Goal: Task Accomplishment & Management: Manage account settings

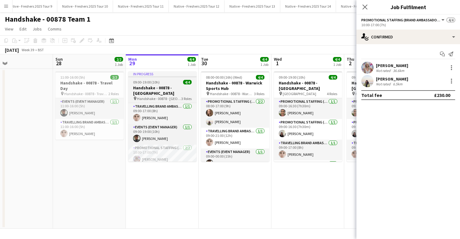
click at [171, 81] on div "09:00-19:00 (10h) 4/4" at bounding box center [162, 82] width 68 height 5
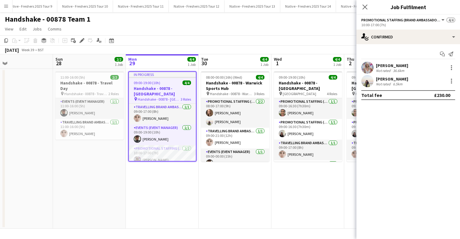
click at [171, 81] on div "09:00-19:00 (10h) 4/4" at bounding box center [162, 82] width 67 height 5
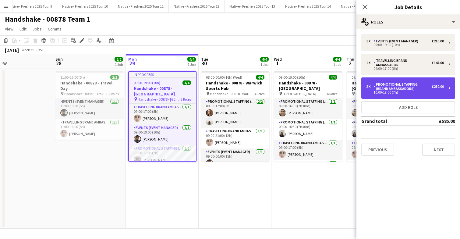
click at [410, 88] on div "Promotional Staffing (Brand Ambassadors)" at bounding box center [402, 86] width 58 height 9
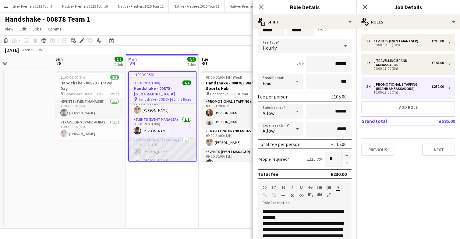
scroll to position [0, 165]
click at [169, 137] on app-card-role "Promotional Staffing (Brand Ambassadors) 2/2 10:00-17:00 (7h) Lucy Francis Vand…" at bounding box center [162, 152] width 67 height 30
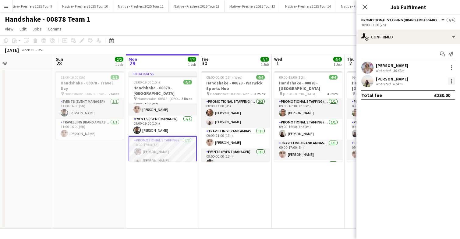
click at [454, 82] on div at bounding box center [451, 80] width 7 height 7
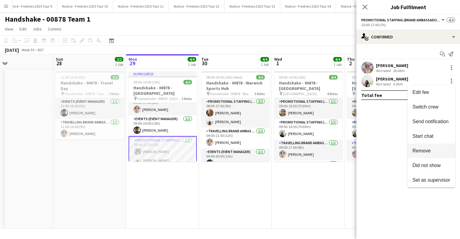
click at [434, 149] on span "Remove" at bounding box center [431, 150] width 38 height 5
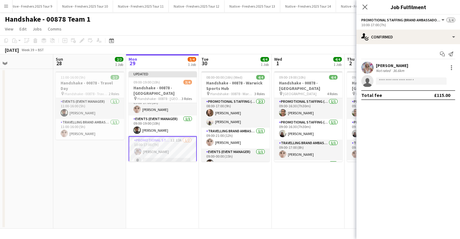
click at [176, 176] on app-date-cell "Updated 09:00-19:00 (10h) 3/4 Handshake - 00878 - Warwick pin Handshake - 00878…" at bounding box center [162, 149] width 73 height 160
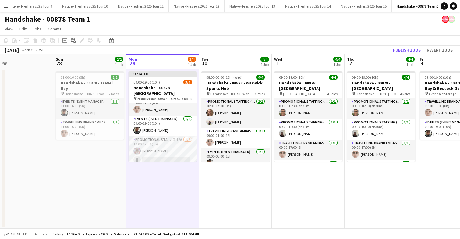
scroll to position [7, 0]
click at [412, 50] on button "Publish 1 job" at bounding box center [406, 50] width 33 height 8
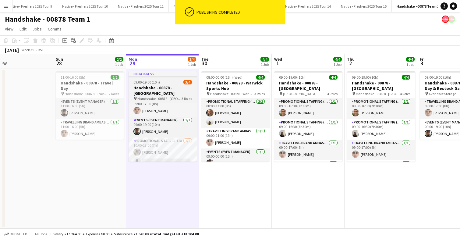
click at [172, 81] on div "09:00-19:00 (10h) 3/4" at bounding box center [163, 82] width 68 height 5
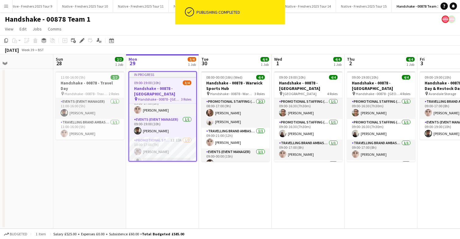
click at [172, 81] on div "09:00-19:00 (10h) 3/4" at bounding box center [162, 82] width 67 height 5
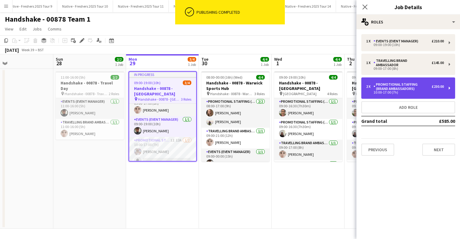
click at [411, 86] on div "Promotional Staffing (Brand Ambassadors)" at bounding box center [402, 86] width 58 height 9
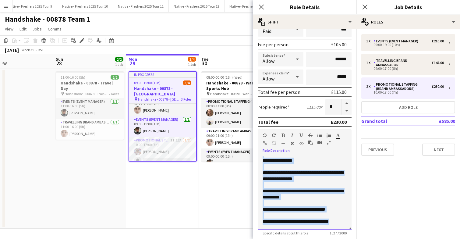
scroll to position [174, 0]
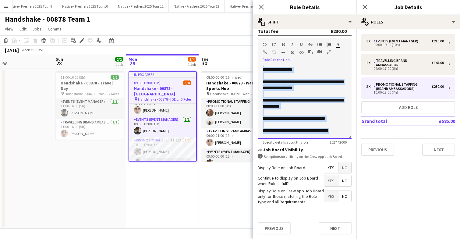
drag, startPoint x: 263, startPoint y: 159, endPoint x: 322, endPoint y: 134, distance: 63.5
click at [322, 134] on div "**********" at bounding box center [305, 101] width 94 height 73
copy div "**********"
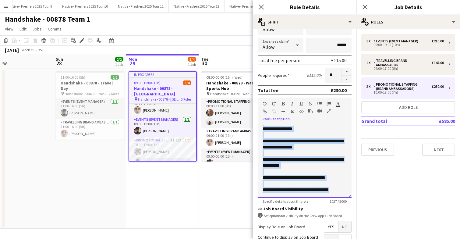
scroll to position [111, 0]
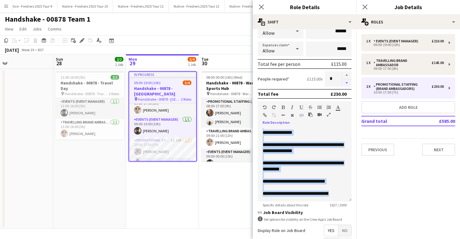
click at [347, 84] on button "button" at bounding box center [347, 83] width 10 height 8
type input "*"
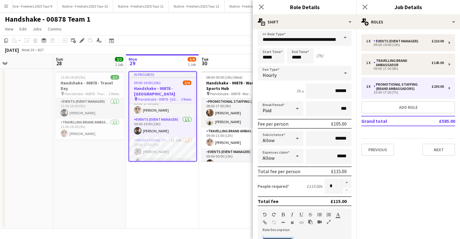
scroll to position [0, 0]
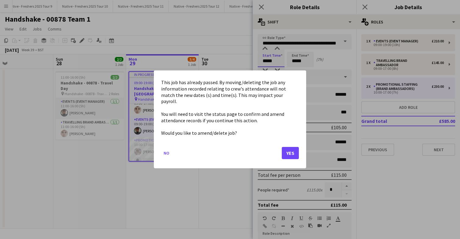
click at [276, 58] on body "Menu Boards Boards Boards All jobs Status Workforce Workforce My Workforce Recr…" at bounding box center [230, 119] width 460 height 239
click at [288, 152] on button "Yes" at bounding box center [290, 153] width 17 height 12
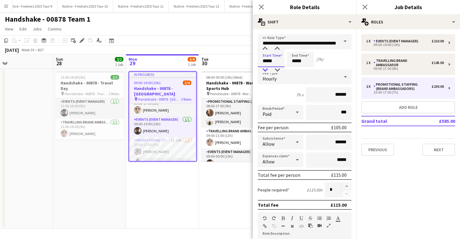
click at [264, 71] on div at bounding box center [265, 70] width 12 height 6
click at [278, 48] on div at bounding box center [277, 49] width 12 height 6
type input "*****"
click at [278, 48] on div at bounding box center [277, 49] width 12 height 6
click at [366, 6] on icon at bounding box center [365, 7] width 6 height 6
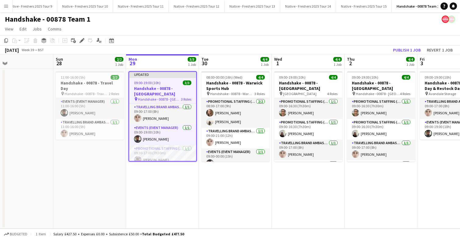
click at [177, 81] on div "09:00-19:00 (10h) 3/3" at bounding box center [162, 82] width 67 height 5
click at [166, 216] on app-date-cell "Updated 09:00-19:00 (10h) 3/3 Handshake - 00878 - Warwick pin Handshake - 00878…" at bounding box center [162, 149] width 73 height 160
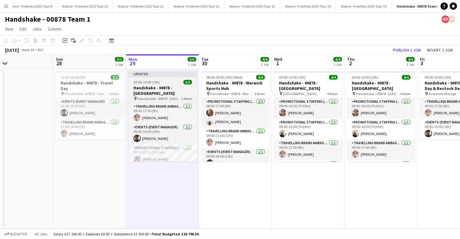
click at [166, 83] on div "09:00-19:00 (10h) 3/3" at bounding box center [163, 82] width 68 height 5
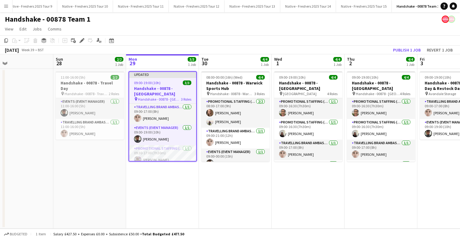
click at [166, 83] on div "09:00-19:00 (10h) 3/3" at bounding box center [162, 82] width 67 height 5
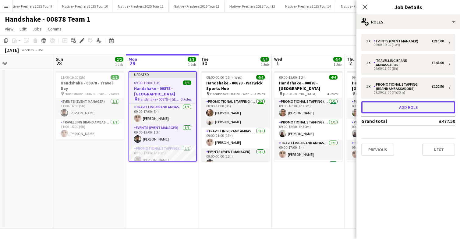
click at [410, 109] on button "Add role" at bounding box center [408, 107] width 94 height 12
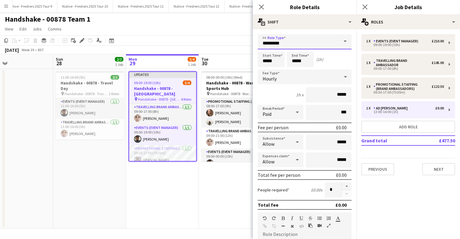
click at [303, 41] on input "*********" at bounding box center [305, 41] width 94 height 15
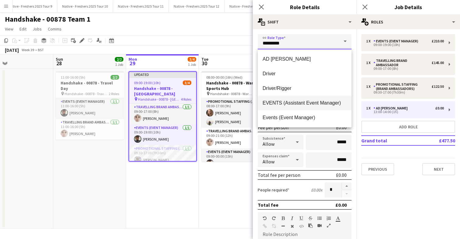
scroll to position [28, 0]
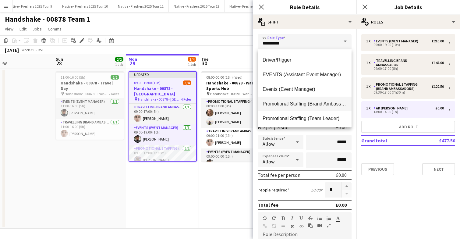
click at [318, 106] on span "Promotional Staffing (Brand Ambassadors)" at bounding box center [305, 104] width 84 height 6
type input "**********"
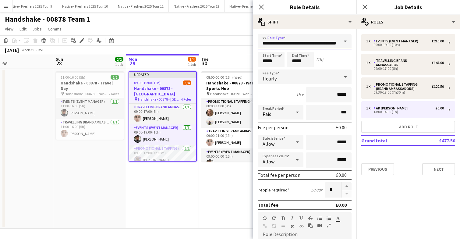
scroll to position [0, 10]
click at [280, 61] on input "*****" at bounding box center [271, 59] width 27 height 15
click at [265, 70] on div at bounding box center [265, 70] width 12 height 6
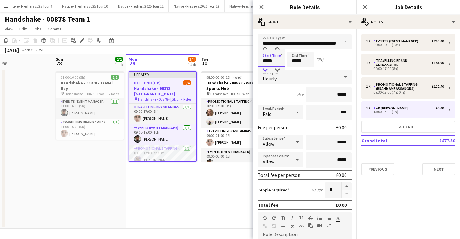
type input "*****"
click at [265, 70] on div at bounding box center [265, 70] width 12 height 6
click at [308, 62] on input "*****" at bounding box center [300, 59] width 27 height 15
click at [296, 48] on div at bounding box center [294, 49] width 12 height 6
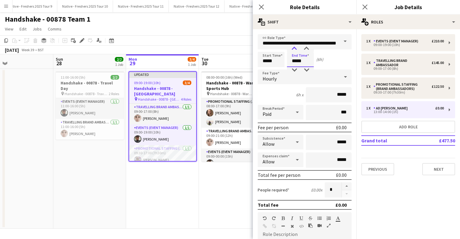
type input "*****"
click at [296, 48] on div at bounding box center [294, 49] width 12 height 6
click at [348, 96] on input "*****" at bounding box center [329, 94] width 46 height 15
type input "**"
type input "******"
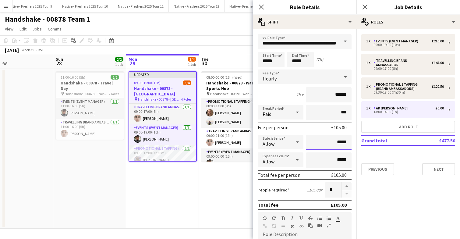
click at [337, 143] on input "*****" at bounding box center [329, 142] width 46 height 15
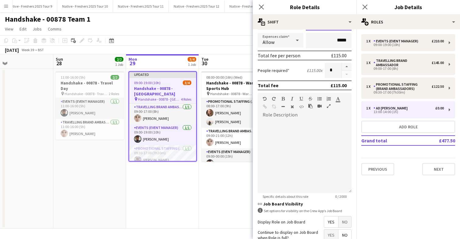
scroll to position [120, 0]
type input "******"
click at [306, 136] on div at bounding box center [305, 155] width 94 height 73
paste div
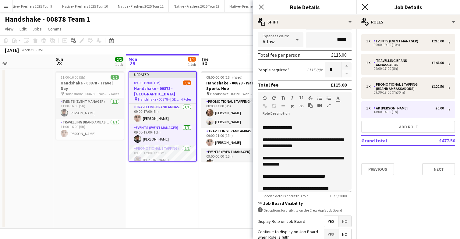
click at [366, 7] on icon "Close pop-in" at bounding box center [365, 7] width 6 height 6
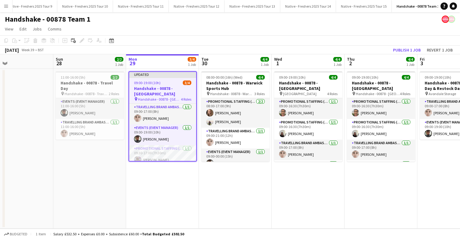
click at [226, 194] on app-date-cell "08:00-00:00 (16h) (Wed) 4/4 Handshake - 00878 - Warwick Sports Hub pin Handshak…" at bounding box center [235, 149] width 73 height 160
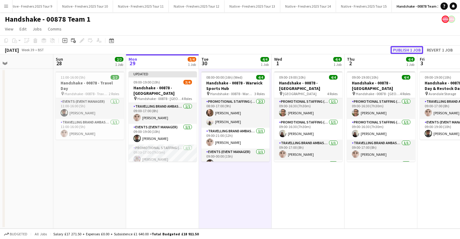
click at [410, 47] on button "Publish 1 job" at bounding box center [406, 50] width 33 height 8
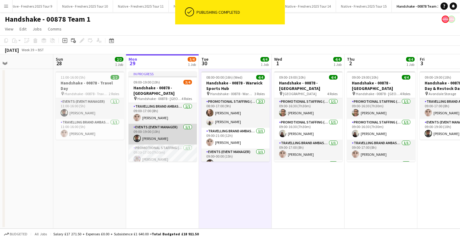
scroll to position [19, 0]
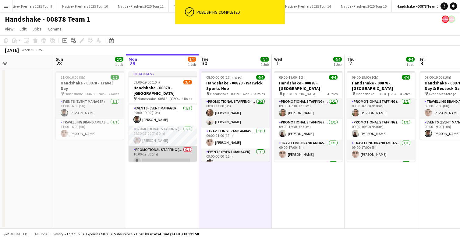
click at [158, 149] on app-card-role "Promotional Staffing (Brand Ambassadors) 0/1 10:00-17:00 (7h) single-neutral-ac…" at bounding box center [163, 156] width 68 height 21
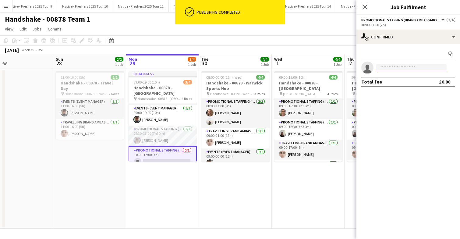
click at [390, 68] on input at bounding box center [411, 67] width 71 height 7
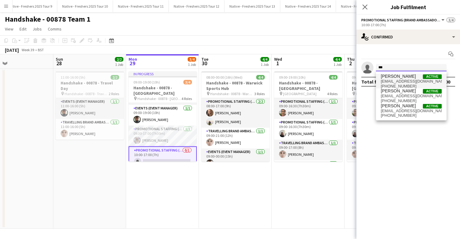
type input "***"
click at [396, 78] on span "Vandana sookmin Runjeet" at bounding box center [398, 76] width 35 height 5
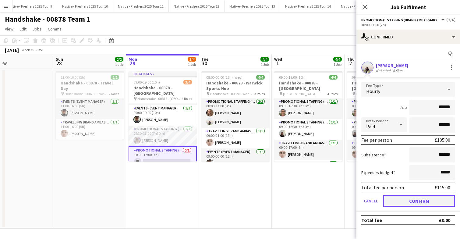
click at [414, 203] on button "Confirm" at bounding box center [419, 201] width 72 height 12
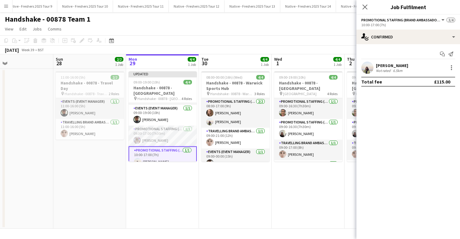
scroll to position [0, 165]
click at [267, 185] on app-date-cell "08:00-00:00 (16h) (Wed) 4/4 Handshake - 00878 - Warwick Sports Hub pin Handshak…" at bounding box center [235, 149] width 73 height 160
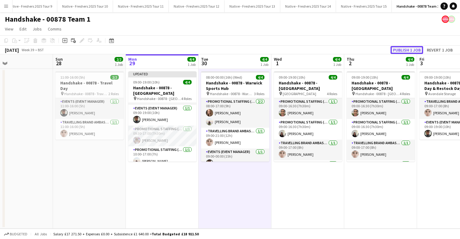
click at [411, 49] on button "Publish 1 job" at bounding box center [406, 50] width 33 height 8
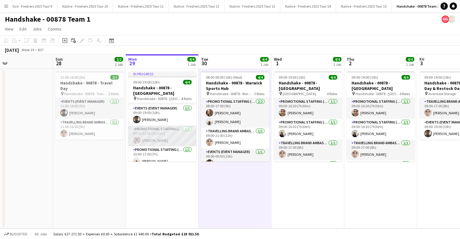
scroll to position [0, 0]
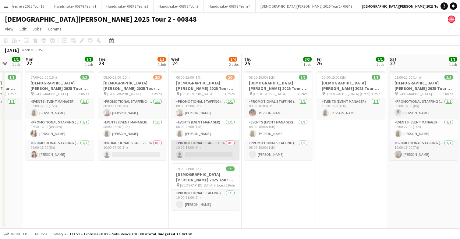
scroll to position [0, 197]
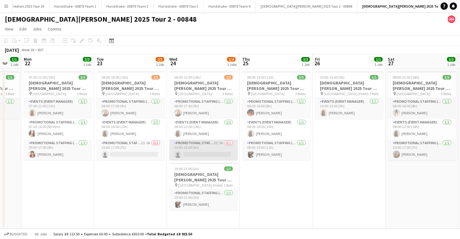
click at [208, 147] on app-card-role "Promotional Staffing (Brand Ambassadors) 3I 3A 0/1 10:00-16:00 (6h) single-neut…" at bounding box center [203, 149] width 68 height 21
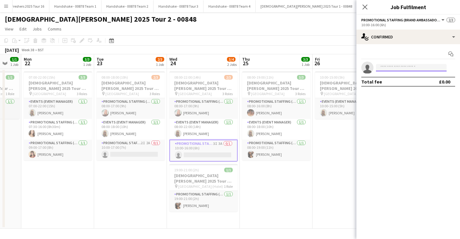
click at [409, 69] on input at bounding box center [411, 67] width 71 height 7
type input "*****"
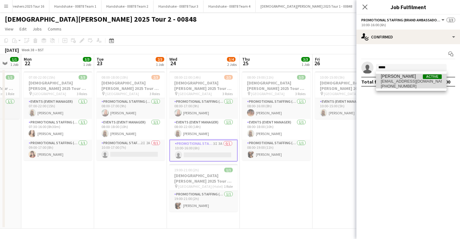
click at [399, 83] on span "amayalambert2005@gmail.com" at bounding box center [411, 81] width 61 height 5
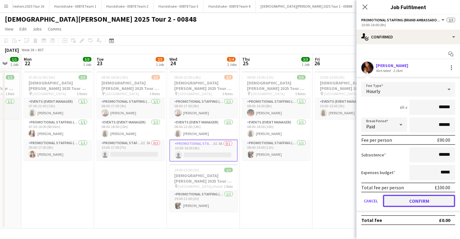
click at [412, 200] on button "Confirm" at bounding box center [419, 201] width 72 height 12
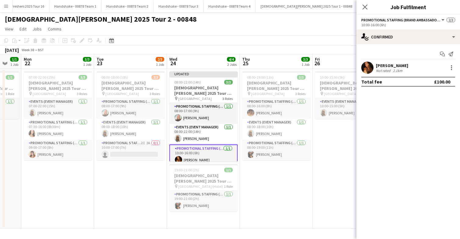
click at [269, 190] on app-date-cell "08:00-19:00 (11h) 3/3 Lady Garden 2025 Tour 2 - 00848 - Newcastle University pi…" at bounding box center [276, 149] width 73 height 160
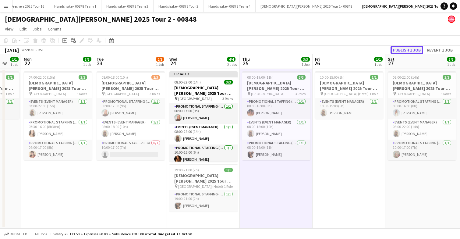
click at [406, 49] on button "Publish 1 job" at bounding box center [406, 50] width 33 height 8
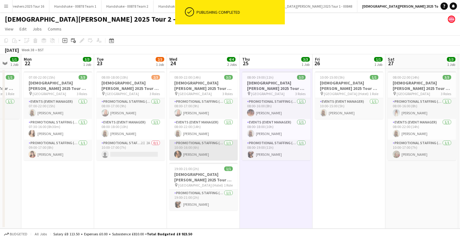
click at [196, 153] on app-card-role "Promotional Staffing (Brand Ambassadors) 1/1 10:00-16:00 (6h) Amaya Lambert" at bounding box center [203, 149] width 68 height 21
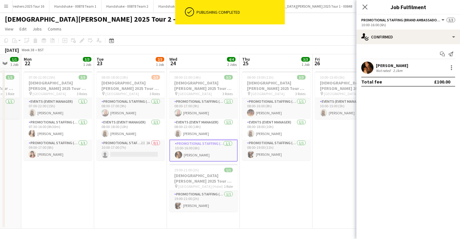
click at [371, 65] on app-user-avatar at bounding box center [367, 68] width 12 height 12
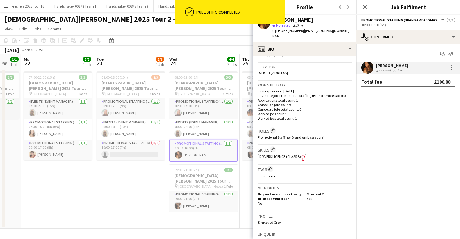
scroll to position [0, 0]
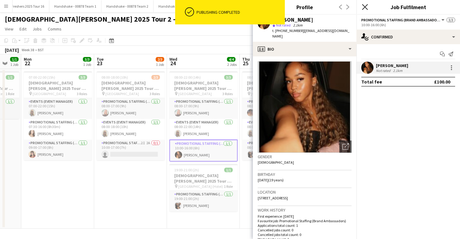
click at [366, 7] on icon "Close pop-in" at bounding box center [365, 7] width 6 height 6
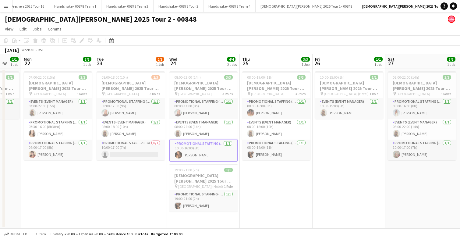
click at [331, 200] on app-date-cell "10:00-15:00 (5h) 1/1 Lady Garden 2025 Tour 2 - 00848 - Travel Day pin Bristol (…" at bounding box center [348, 149] width 73 height 160
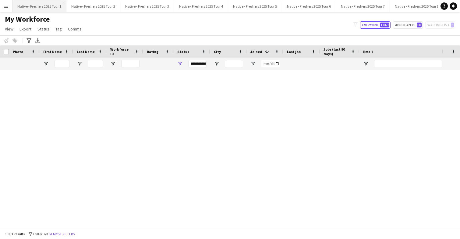
scroll to position [471, 0]
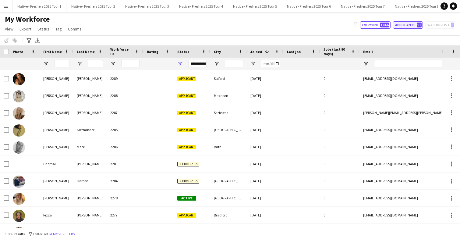
click at [407, 26] on button "Applicants 91" at bounding box center [408, 24] width 30 height 7
type input "**********"
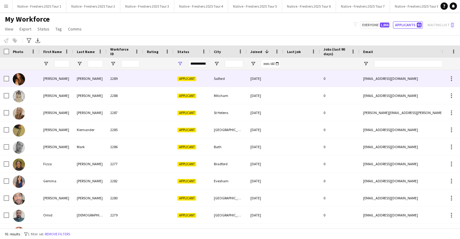
click at [131, 79] on div "2289" at bounding box center [125, 78] width 37 height 17
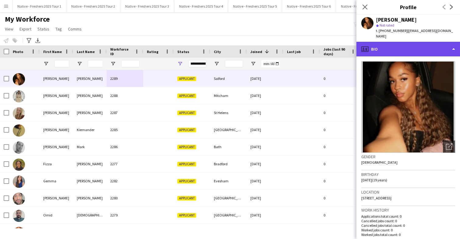
click at [425, 51] on div "profile Bio" at bounding box center [408, 49] width 104 height 15
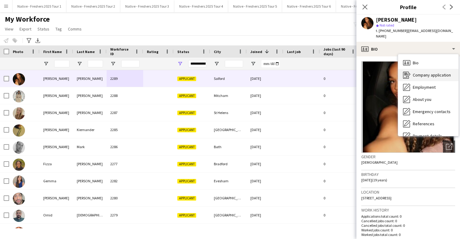
click at [434, 72] on span "Company application" at bounding box center [432, 74] width 38 height 5
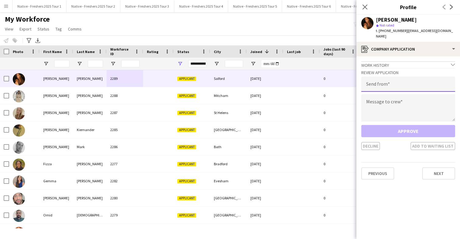
click at [403, 85] on input "email" at bounding box center [408, 83] width 94 height 15
type input "**********"
click at [411, 109] on textarea at bounding box center [408, 107] width 94 height 27
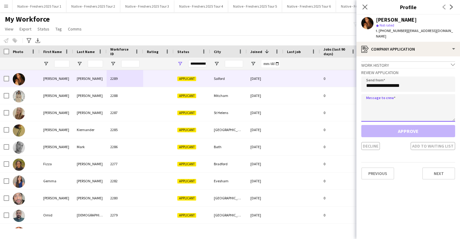
paste textarea "**********"
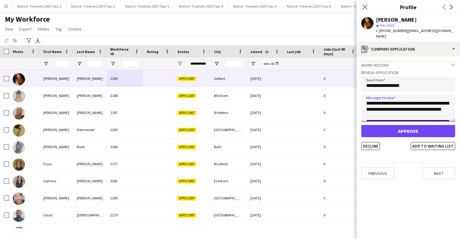
type textarea "**********"
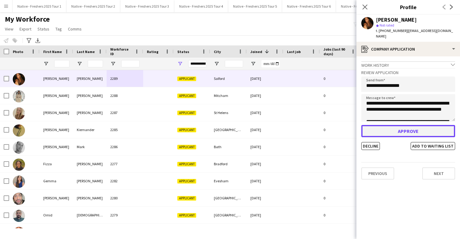
click at [405, 130] on button "Approve" at bounding box center [408, 131] width 94 height 12
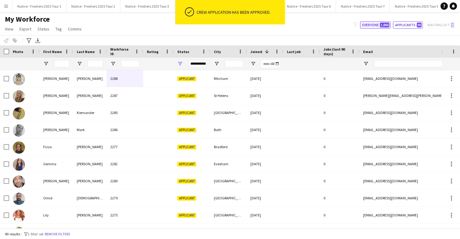
click at [376, 24] on button "Everyone 1,866" at bounding box center [375, 24] width 30 height 7
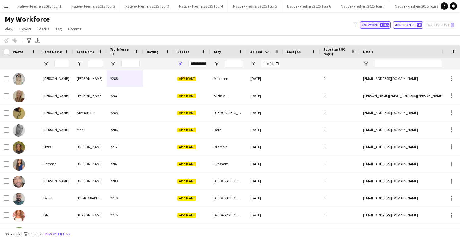
type input "**********"
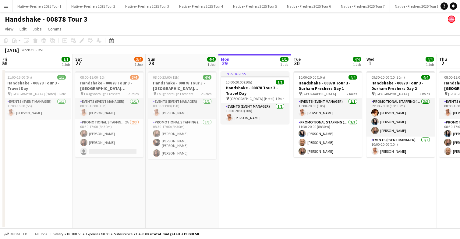
scroll to position [0, 146]
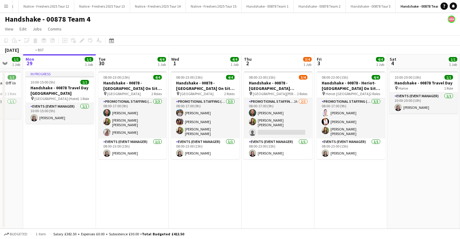
scroll to position [0, 191]
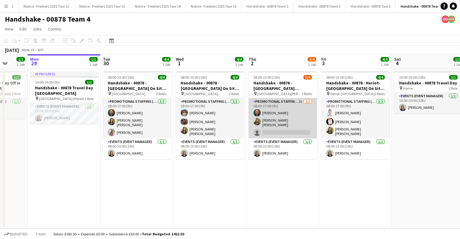
click at [288, 118] on app-card-role "Promotional Staffing (Brand Ambassadors) 2A [DATE] 08:00-17:00 (9h) [PERSON_NAM…" at bounding box center [283, 118] width 68 height 40
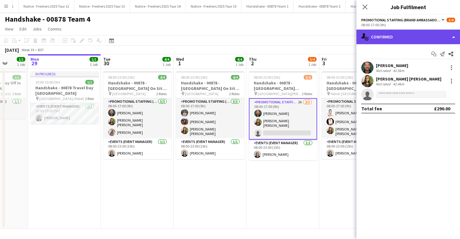
click at [417, 35] on div "single-neutral-actions-check-2 Confirmed" at bounding box center [408, 37] width 104 height 15
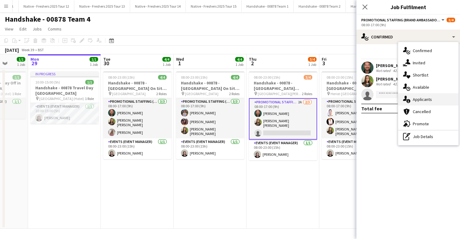
click at [426, 99] on span "Applicants" at bounding box center [422, 99] width 19 height 5
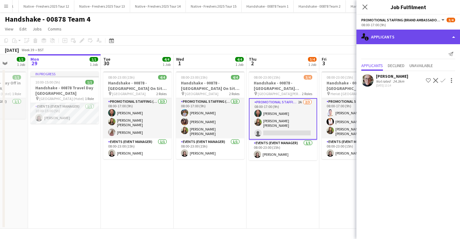
click at [406, 36] on div "single-neutral-actions-information Applicants" at bounding box center [408, 37] width 104 height 15
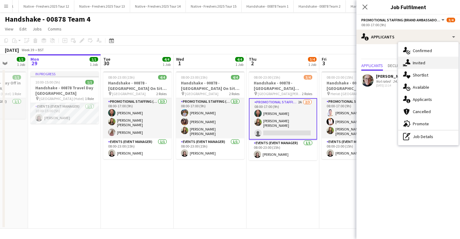
click at [426, 67] on div "single-neutral-actions-share-1 Invited" at bounding box center [428, 63] width 60 height 12
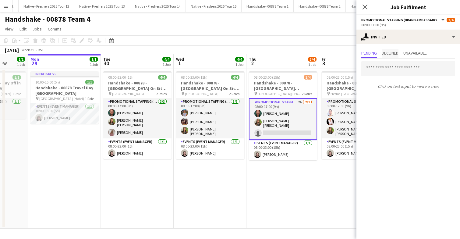
click at [393, 52] on span "Declined" at bounding box center [390, 53] width 17 height 4
click at [419, 53] on span "Unavailable" at bounding box center [414, 53] width 23 height 4
click at [369, 54] on span "Pending" at bounding box center [369, 53] width 16 height 4
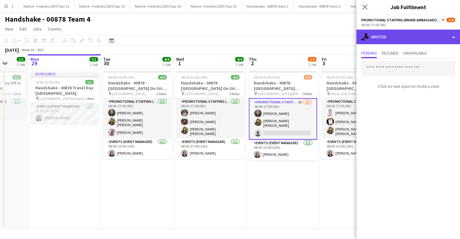
click at [413, 37] on div "single-neutral-actions-share-1 Invited" at bounding box center [408, 37] width 104 height 15
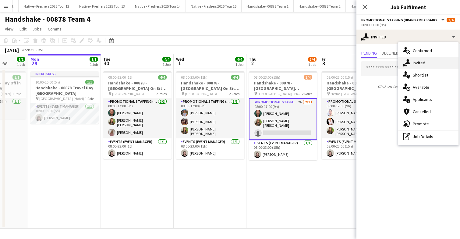
click at [421, 63] on span "Invited" at bounding box center [419, 62] width 12 height 5
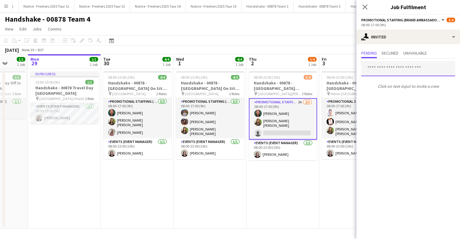
click at [398, 65] on input "text" at bounding box center [408, 68] width 94 height 15
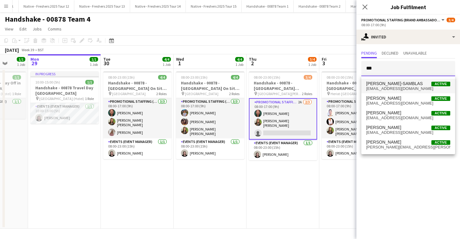
type input "***"
click at [406, 80] on mat-option "OLIVIA BATHO-SAMBLAS Active oliviab.s77@gmail.com" at bounding box center [408, 86] width 94 height 15
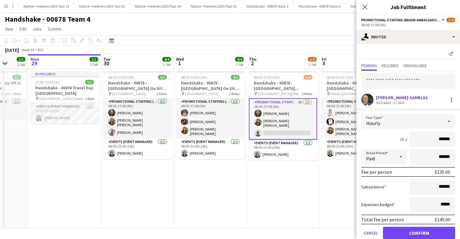
scroll to position [11, 0]
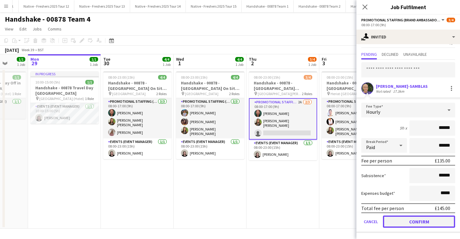
click at [404, 223] on button "Confirm" at bounding box center [419, 221] width 72 height 12
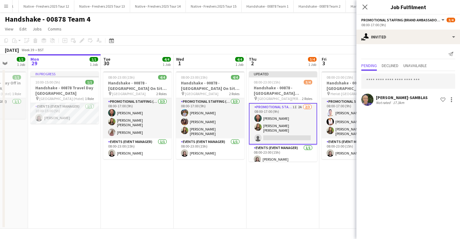
scroll to position [0, 0]
click at [300, 187] on app-date-cell "Updated 08:00-23:00 (15h) 3/4 Handshake - 00878 - University of St Andrews On S…" at bounding box center [282, 149] width 73 height 160
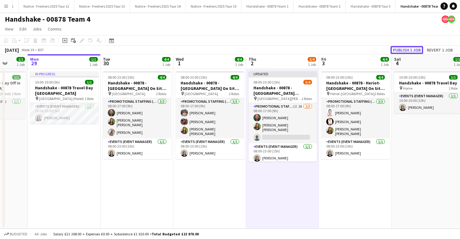
click at [410, 49] on button "Publish 1 job" at bounding box center [406, 50] width 33 height 8
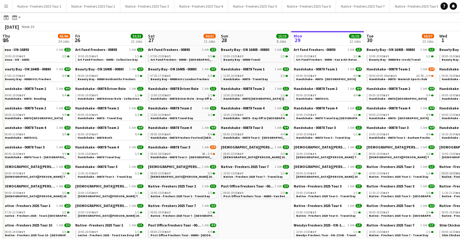
scroll to position [0, 174]
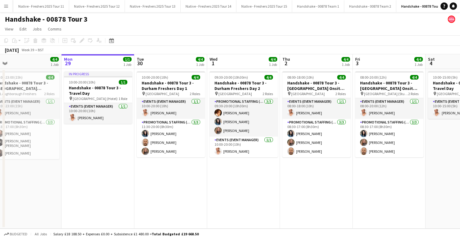
scroll to position [0, 157]
